Goal: Task Accomplishment & Management: Manage account settings

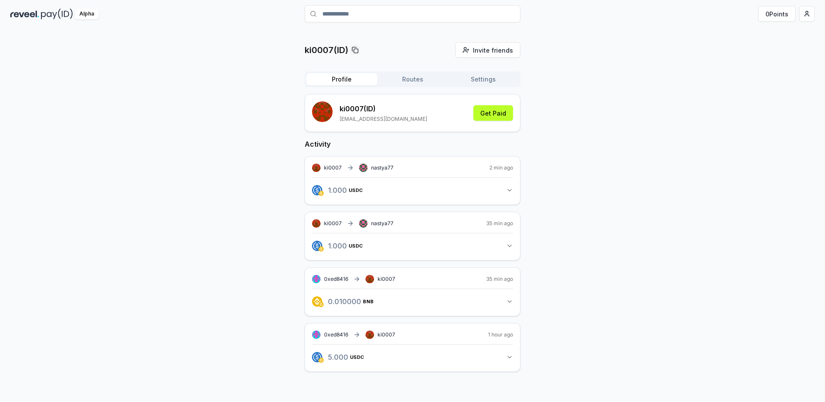
scroll to position [25, 0]
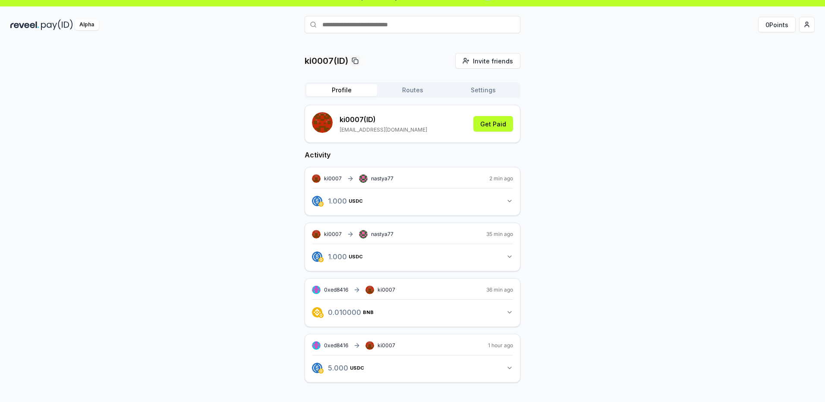
scroll to position [25, 0]
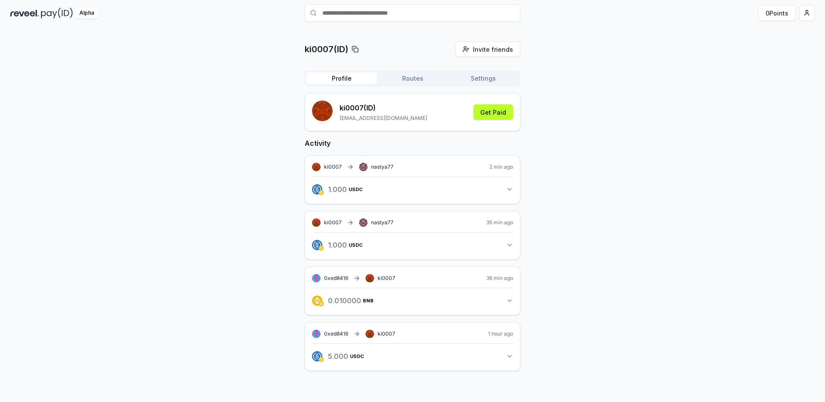
click at [500, 239] on button "1.000 USDC 1 USDC" at bounding box center [412, 245] width 201 height 15
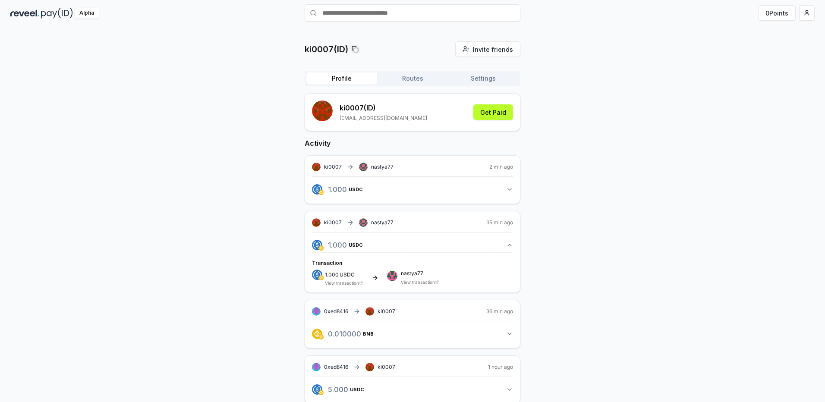
click at [500, 239] on button "1.000 USDC 1 USDC" at bounding box center [412, 245] width 201 height 15
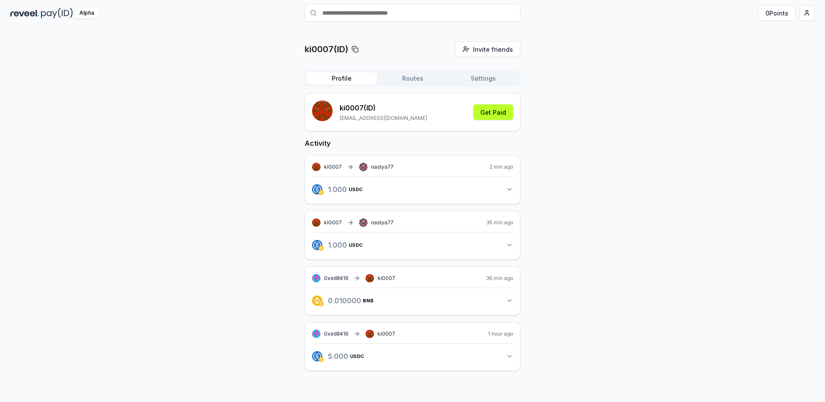
click at [507, 301] on icon "button" at bounding box center [509, 300] width 7 height 7
click at [401, 297] on button "0.010000 BNB 0.01 BNB" at bounding box center [412, 301] width 201 height 15
click at [413, 77] on button "Routes" at bounding box center [412, 79] width 71 height 12
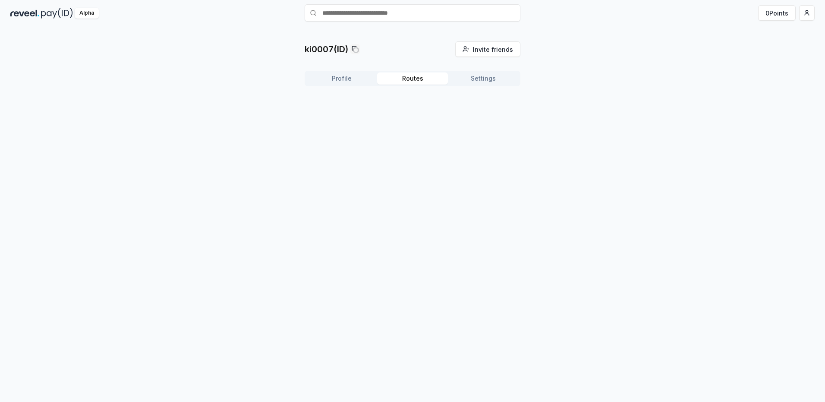
click at [345, 72] on div "Profile Routes Settings" at bounding box center [413, 79] width 216 height 16
click at [342, 81] on button "Profile" at bounding box center [341, 79] width 71 height 12
